Goal: Task Accomplishment & Management: Manage account settings

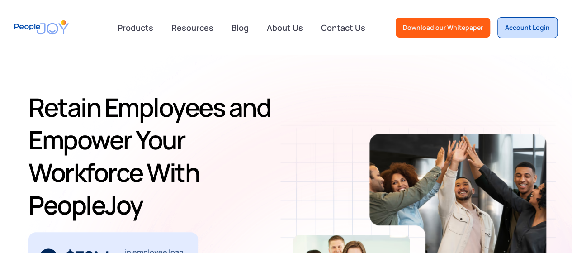
click at [517, 28] on div "Account Login" at bounding box center [527, 27] width 45 height 9
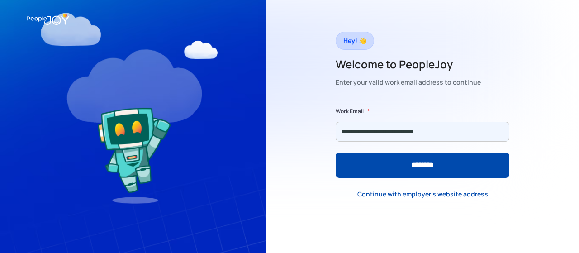
type input "**********"
click at [336, 152] on input "********" at bounding box center [423, 164] width 174 height 25
